Goal: Task Accomplishment & Management: Complete application form

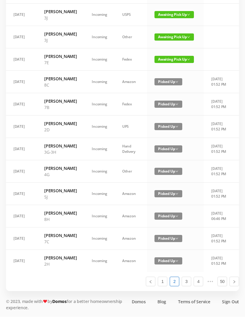
scroll to position [338, 0]
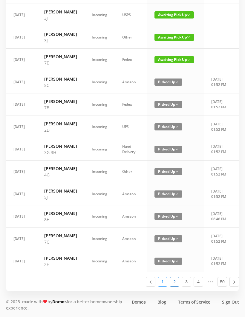
click at [166, 286] on link "1" at bounding box center [162, 281] width 9 height 9
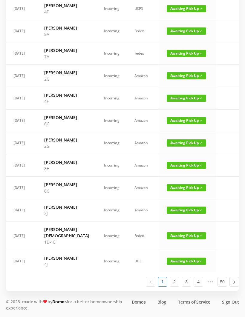
click at [171, 265] on span "Awaiting Pick Up" at bounding box center [186, 261] width 39 height 7
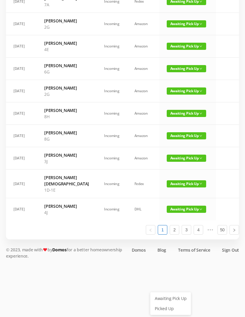
click at [168, 304] on link "Picked Up" at bounding box center [170, 309] width 39 height 10
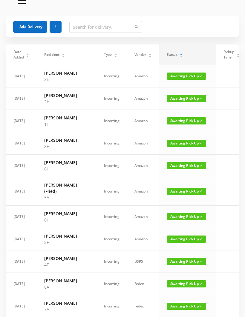
scroll to position [0, 0]
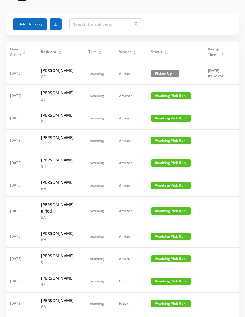
scroll to position [15, 0]
click at [163, 99] on span "Awaiting Pick Up" at bounding box center [170, 95] width 39 height 7
click at [160, 128] on link "Picked Up" at bounding box center [162, 127] width 39 height 10
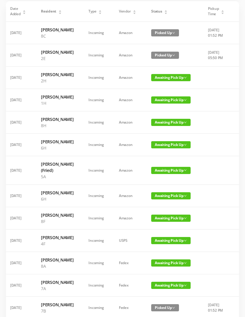
scroll to position [54, 0]
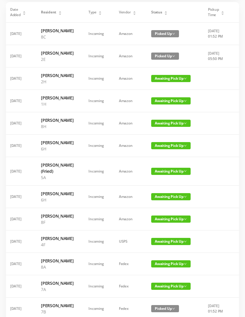
click at [159, 127] on span "Awaiting Pick Up" at bounding box center [170, 123] width 39 height 7
click at [158, 174] on link "Picked Up" at bounding box center [162, 173] width 39 height 10
click at [162, 149] on span "Awaiting Pick Up" at bounding box center [170, 145] width 39 height 7
click at [159, 203] on link "Picked Up" at bounding box center [162, 202] width 39 height 10
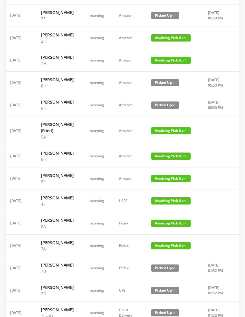
scroll to position [99, 0]
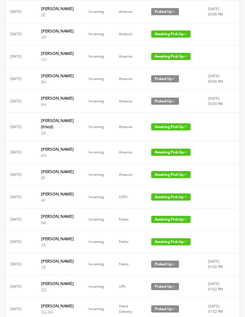
click at [162, 156] on span "Awaiting Pick Up" at bounding box center [170, 152] width 39 height 7
click at [163, 223] on link "Picked Up" at bounding box center [162, 221] width 39 height 10
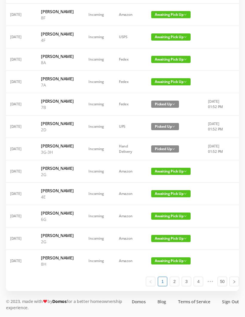
scroll to position [321, 0]
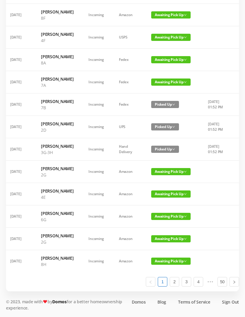
click at [164, 175] on span "Awaiting Pick Up" at bounding box center [170, 171] width 39 height 7
click at [162, 285] on link "Picked Up" at bounding box center [162, 290] width 39 height 10
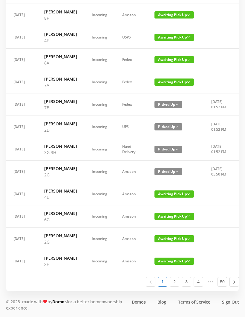
scroll to position [0, 0]
click at [165, 243] on span "Awaiting Pick Up" at bounding box center [173, 238] width 39 height 7
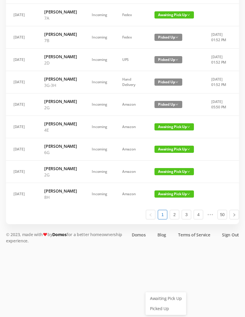
click at [162, 304] on link "Picked Up" at bounding box center [165, 309] width 39 height 10
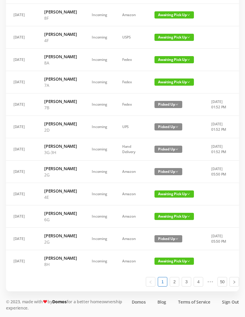
click at [168, 265] on span "Awaiting Pick Up" at bounding box center [173, 261] width 39 height 7
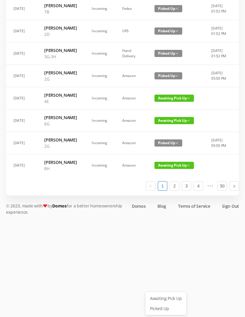
click at [165, 304] on link "Picked Up" at bounding box center [165, 309] width 39 height 10
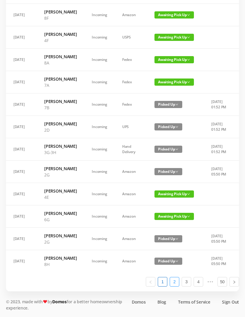
click at [176, 286] on link "2" at bounding box center [174, 281] width 9 height 9
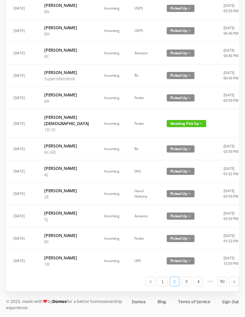
scroll to position [288, 0]
click at [161, 286] on link "1" at bounding box center [162, 281] width 9 height 9
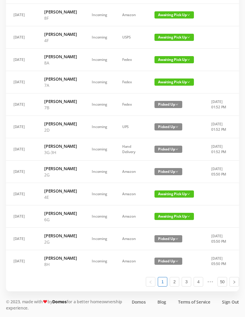
click at [167, 220] on span "Awaiting Pick Up" at bounding box center [173, 216] width 39 height 7
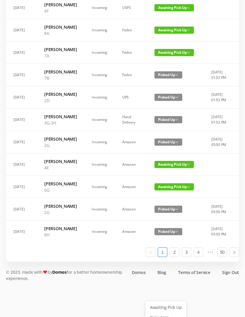
click at [163, 317] on link "Picked Up" at bounding box center [165, 318] width 39 height 10
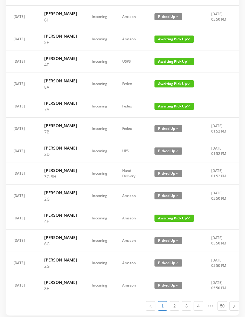
scroll to position [233, 0]
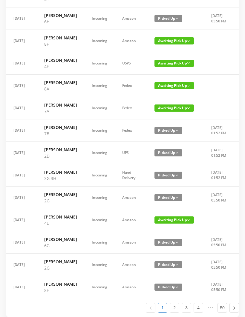
click at [164, 45] on span "Awaiting Pick Up" at bounding box center [173, 40] width 39 height 7
click at [161, 115] on link "Picked Up" at bounding box center [165, 116] width 39 height 10
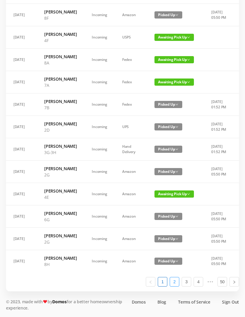
click at [178, 286] on link "2" at bounding box center [174, 281] width 9 height 9
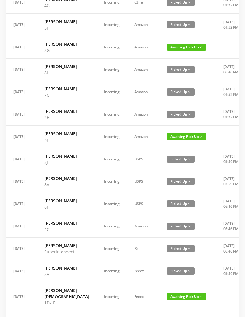
scroll to position [288, 0]
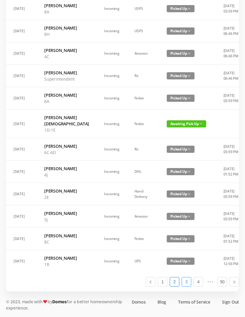
click at [190, 286] on link "3" at bounding box center [186, 281] width 9 height 9
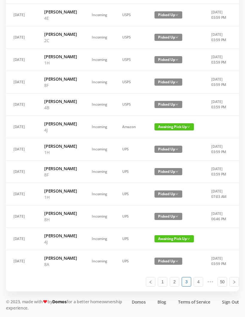
click at [171, 131] on span "Awaiting Pick Up" at bounding box center [173, 126] width 39 height 7
click at [169, 209] on link "Picked Up" at bounding box center [170, 214] width 39 height 10
click at [169, 243] on span "Awaiting Pick Up" at bounding box center [173, 238] width 39 height 7
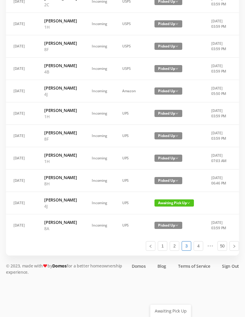
click at [169, 317] on link "Picked Up" at bounding box center [170, 322] width 39 height 10
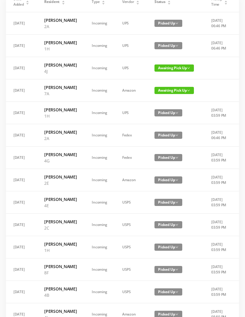
scroll to position [64, 0]
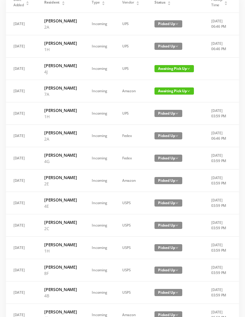
click at [169, 72] on span "Awaiting Pick Up" at bounding box center [173, 68] width 39 height 7
click at [165, 108] on link "Picked Up" at bounding box center [170, 106] width 39 height 10
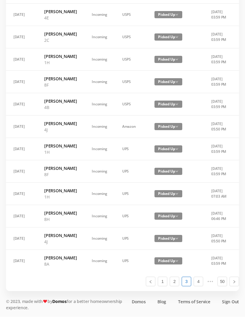
scroll to position [338, 0]
click at [202, 286] on link "4" at bounding box center [198, 281] width 9 height 9
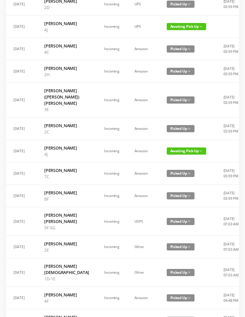
scroll to position [84, 0]
click at [174, 155] on span "Awaiting Pick Up" at bounding box center [186, 151] width 39 height 7
click at [164, 208] on link "Picked Up" at bounding box center [170, 207] width 39 height 10
click at [169, 30] on span "Awaiting Pick Up" at bounding box center [186, 26] width 39 height 7
click at [170, 60] on link "Picked Up" at bounding box center [170, 57] width 39 height 10
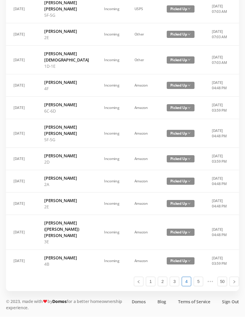
scroll to position [345, 0]
click at [197, 286] on link "5" at bounding box center [198, 281] width 9 height 9
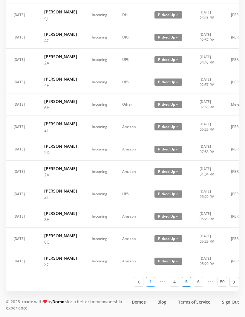
click at [155, 286] on link "1" at bounding box center [150, 281] width 9 height 9
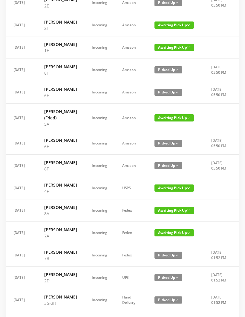
scroll to position [107, 0]
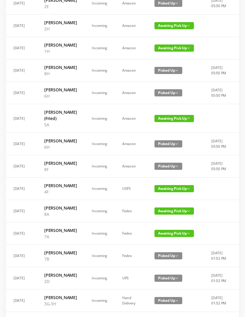
click at [166, 52] on span "Awaiting Pick Up" at bounding box center [173, 48] width 39 height 7
click at [165, 91] on link "Picked Up" at bounding box center [165, 91] width 39 height 10
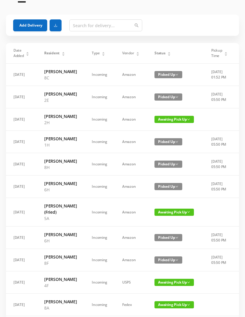
scroll to position [0, 0]
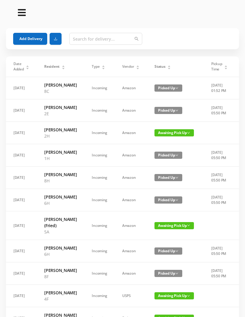
click at [36, 39] on button "Add Delivery" at bounding box center [30, 39] width 34 height 12
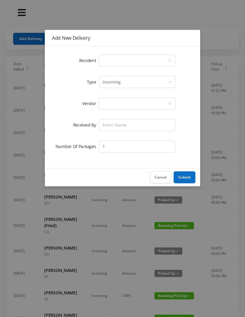
click at [116, 57] on div "Select a person" at bounding box center [134, 60] width 65 height 11
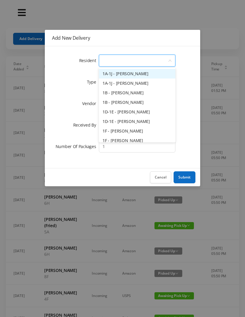
click at [145, 75] on li "1A-1J - Sophie Hsu" at bounding box center [137, 74] width 76 height 10
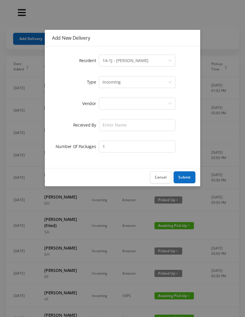
click at [122, 84] on div "Incoming" at bounding box center [134, 81] width 65 height 11
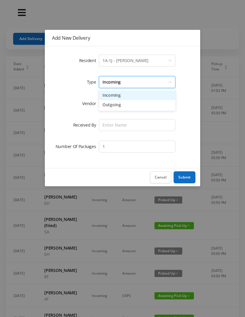
click at [116, 99] on li "Incoming" at bounding box center [137, 96] width 76 height 10
click at [114, 108] on div at bounding box center [134, 103] width 65 height 11
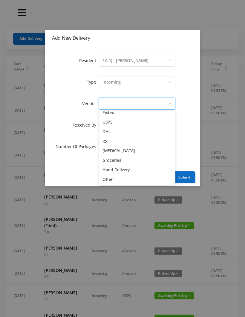
scroll to position [23, 0]
click at [112, 183] on li "Other" at bounding box center [137, 180] width 76 height 10
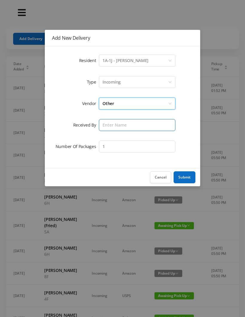
click at [112, 129] on input "text" at bounding box center [137, 125] width 76 height 12
type input "Melece"
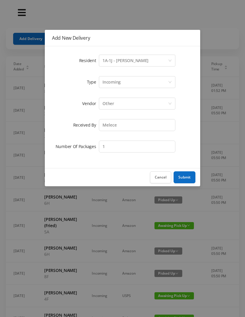
click at [185, 178] on button "Submit" at bounding box center [185, 177] width 22 height 12
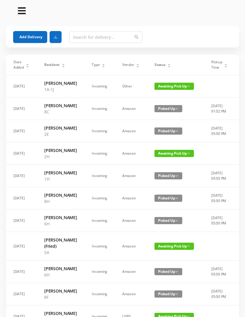
scroll to position [7, 0]
